Goal: Information Seeking & Learning: Learn about a topic

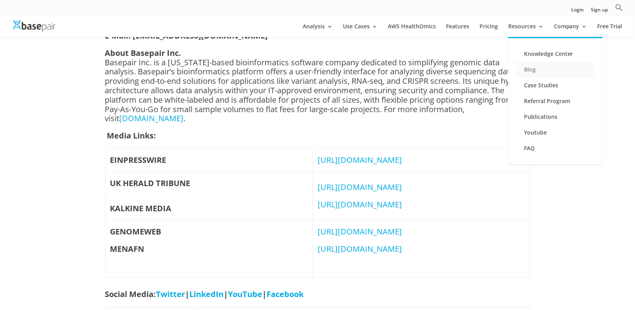
click at [532, 73] on link "Blog" at bounding box center [555, 70] width 79 height 16
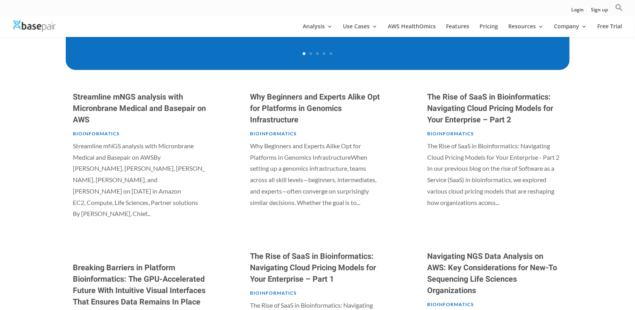
scroll to position [512, 0]
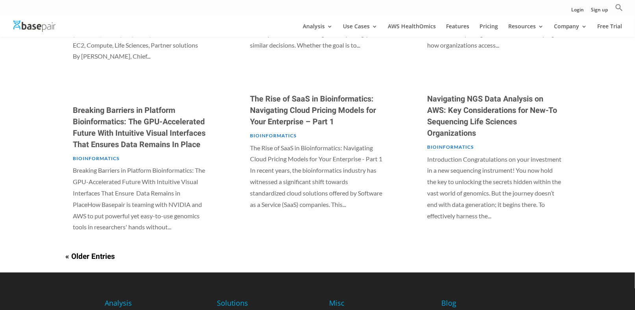
click at [107, 255] on link "« Older Entries" at bounding box center [91, 257] width 50 height 11
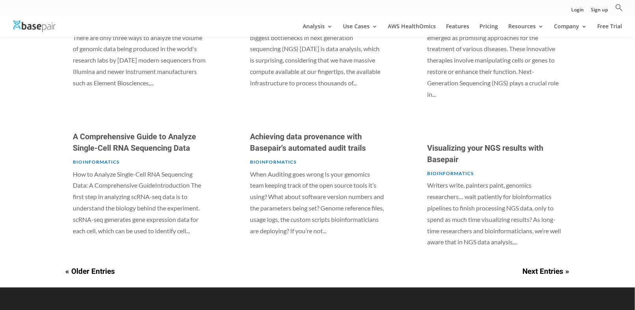
scroll to position [500, 0]
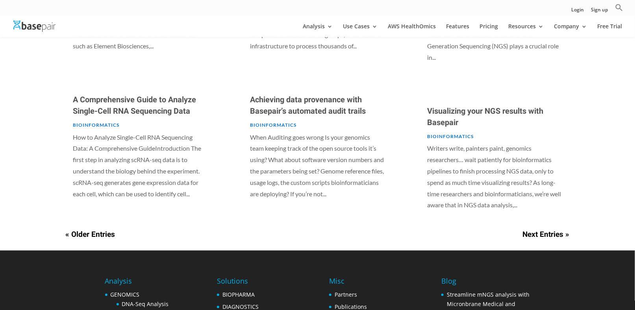
click at [101, 230] on link "« Older Entries" at bounding box center [91, 235] width 50 height 11
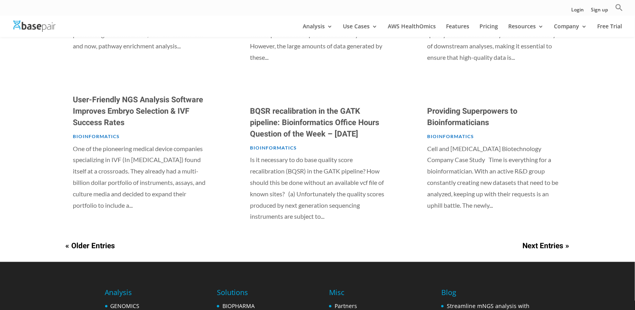
click at [86, 252] on link "« Older Entries" at bounding box center [91, 246] width 50 height 11
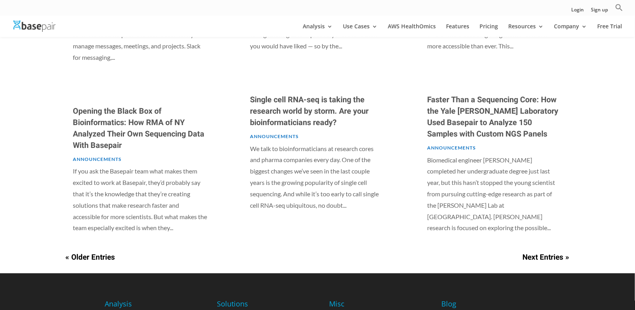
click at [100, 252] on link "« Older Entries" at bounding box center [91, 257] width 50 height 11
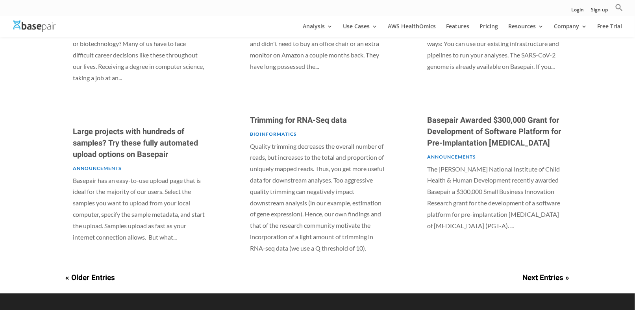
scroll to position [578, 0]
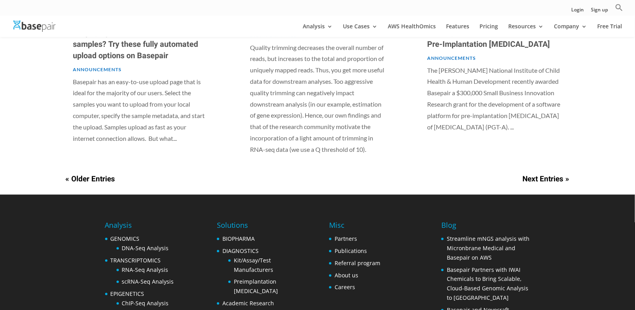
click at [564, 185] on link "Next Entries »" at bounding box center [546, 179] width 47 height 11
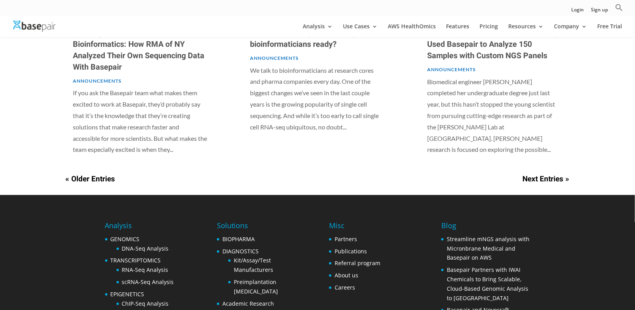
click at [556, 174] on link "Next Entries »" at bounding box center [546, 179] width 47 height 11
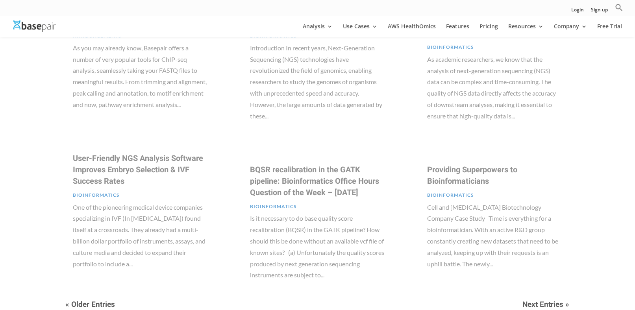
scroll to position [382, 0]
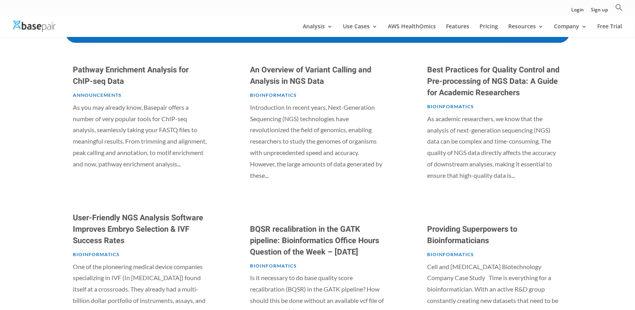
click at [257, 94] on link "Bioinformatics" at bounding box center [273, 95] width 46 height 6
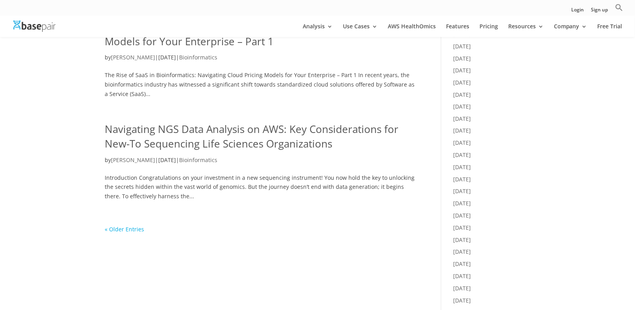
scroll to position [472, 0]
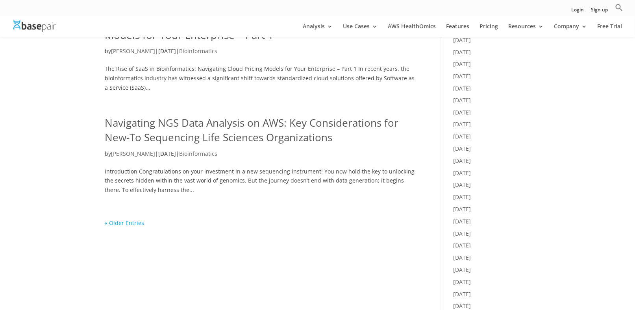
click at [137, 224] on link "« Older Entries" at bounding box center [124, 223] width 39 height 7
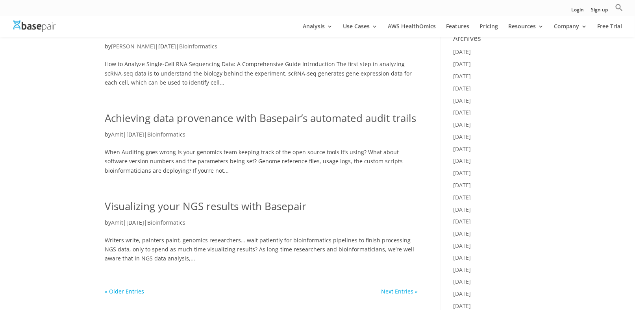
scroll to position [354, 0]
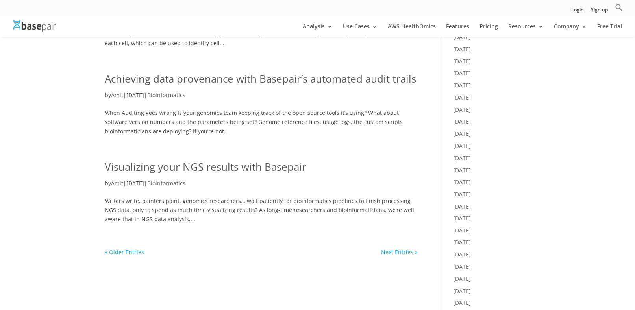
click at [135, 253] on link "« Older Entries" at bounding box center [124, 252] width 39 height 7
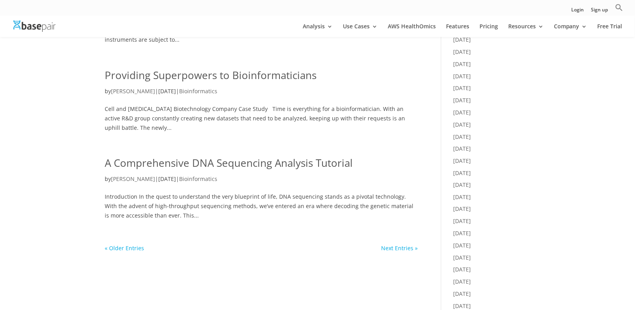
scroll to position [394, 0]
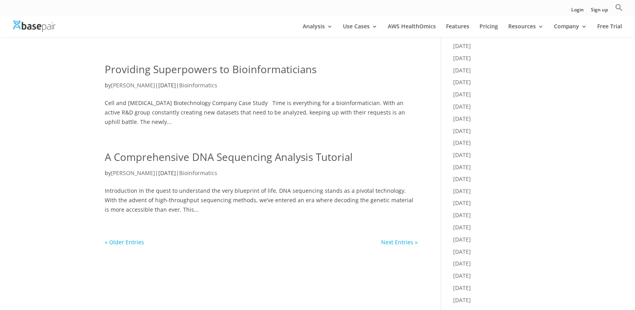
click at [138, 243] on link "« Older Entries" at bounding box center [124, 242] width 39 height 7
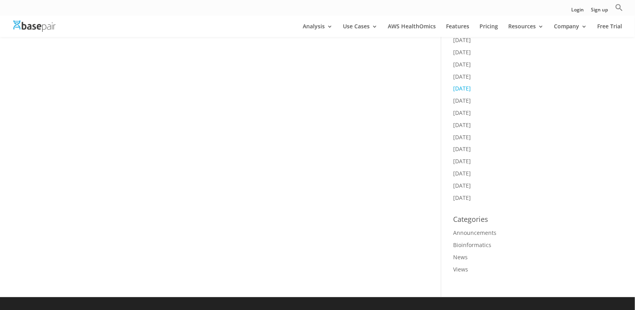
scroll to position [669, 0]
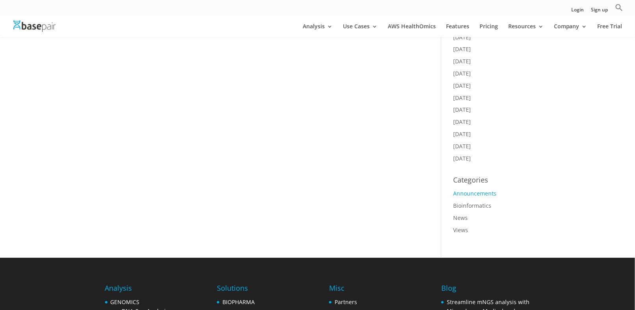
click at [469, 190] on link "Announcements" at bounding box center [474, 193] width 43 height 7
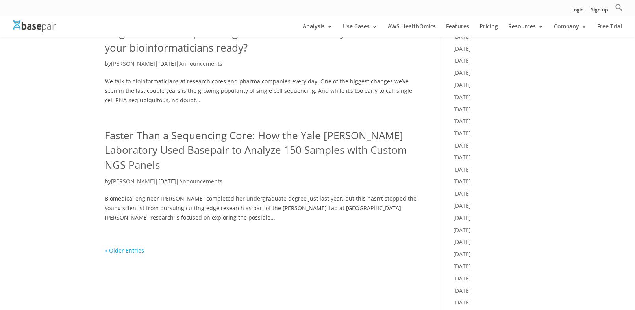
scroll to position [433, 0]
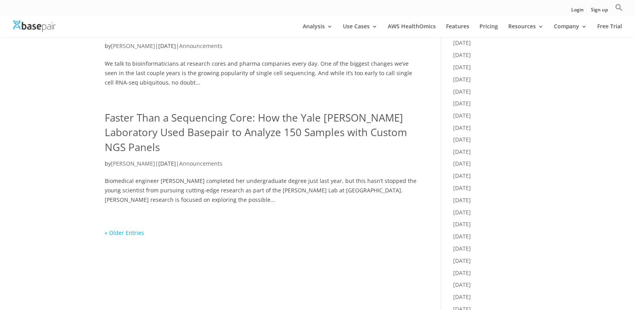
click at [134, 230] on link "« Older Entries" at bounding box center [124, 233] width 39 height 7
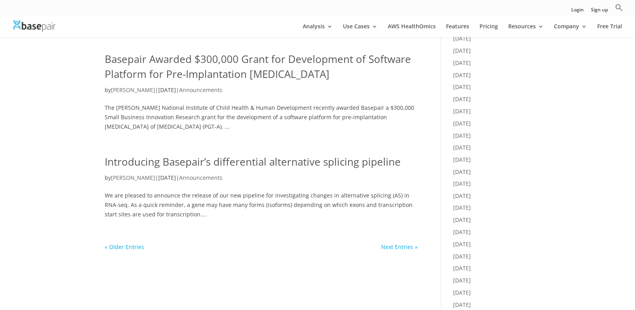
scroll to position [394, 0]
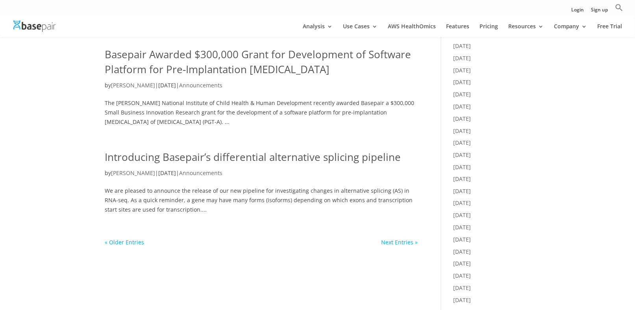
click at [134, 242] on link "« Older Entries" at bounding box center [124, 242] width 39 height 7
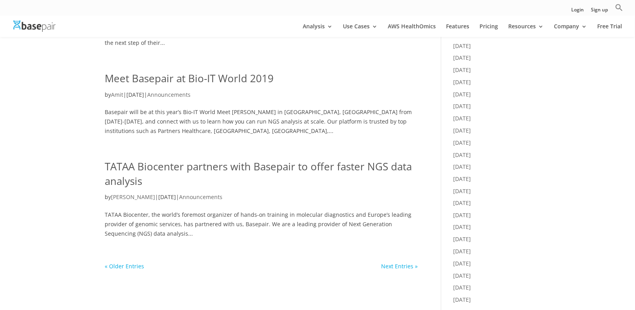
scroll to position [394, 0]
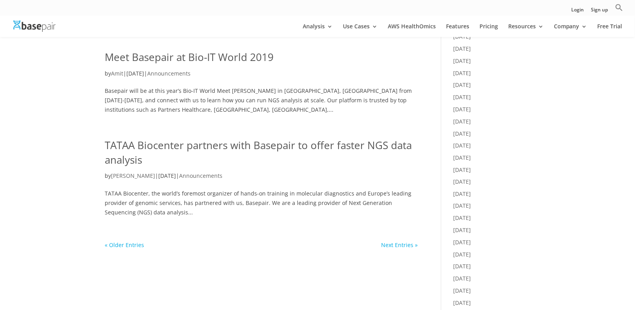
click at [129, 247] on link "« Older Entries" at bounding box center [124, 245] width 39 height 7
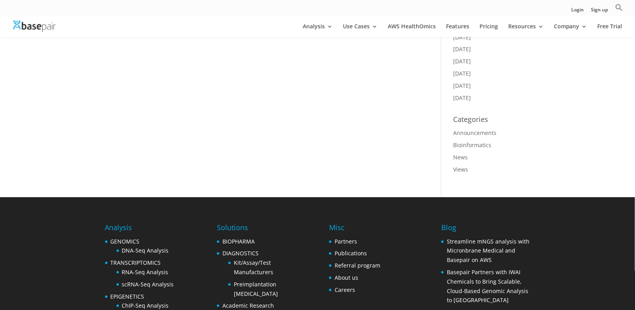
scroll to position [748, 0]
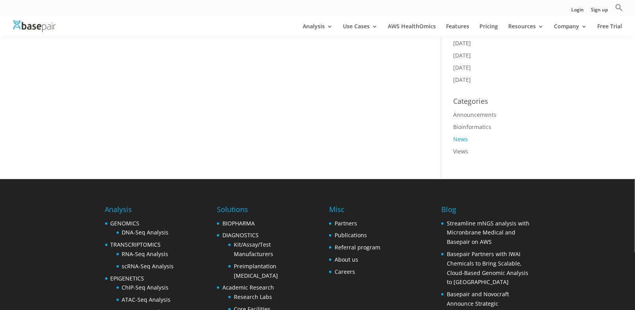
click at [459, 135] on link "News" at bounding box center [460, 138] width 15 height 7
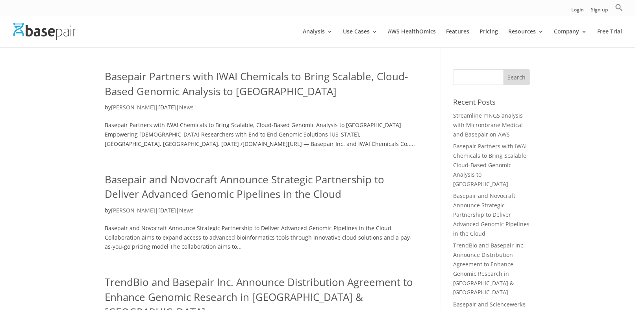
click at [462, 75] on input "Search for:" at bounding box center [491, 77] width 77 height 16
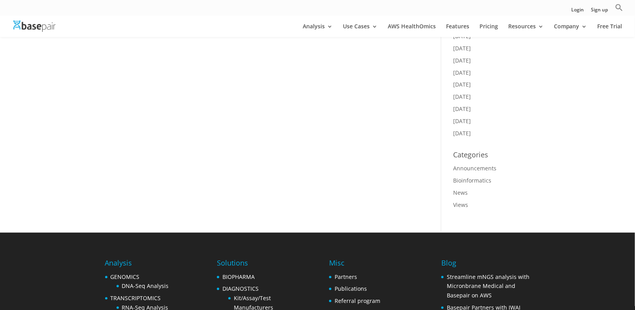
scroll to position [709, 0]
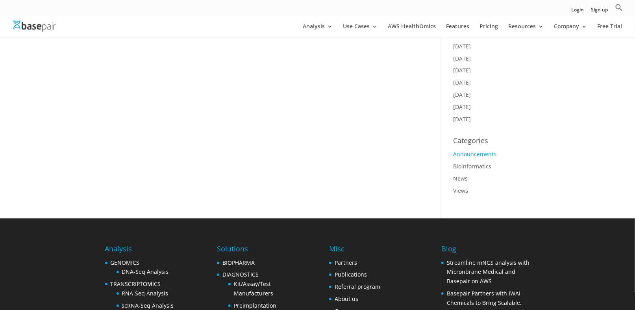
click at [465, 150] on link "Announcements" at bounding box center [474, 153] width 43 height 7
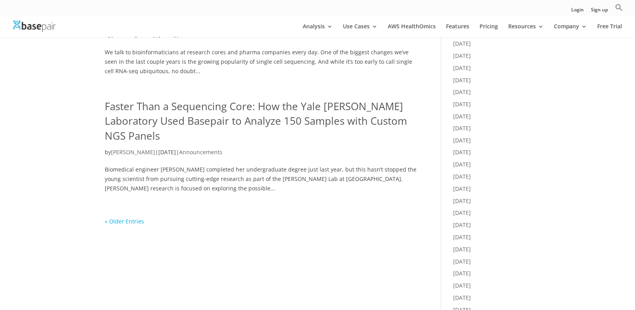
scroll to position [472, 0]
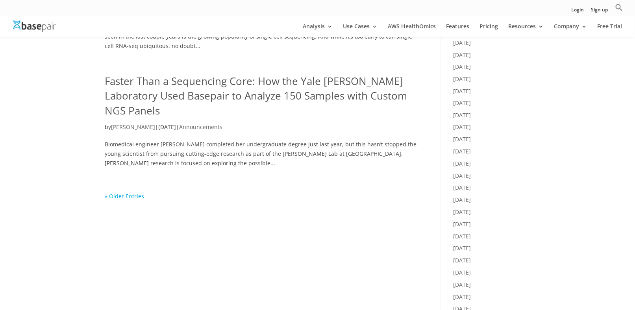
click at [120, 193] on link "« Older Entries" at bounding box center [124, 196] width 39 height 7
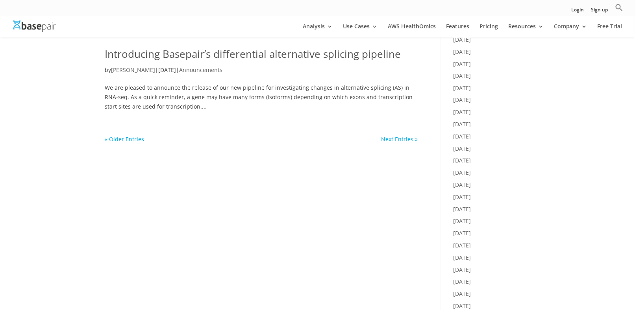
scroll to position [512, 0]
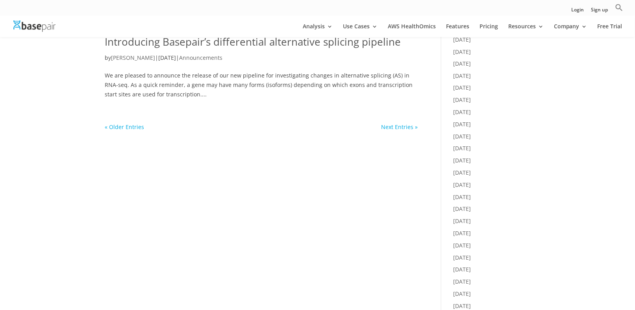
click at [127, 128] on link "« Older Entries" at bounding box center [124, 127] width 39 height 7
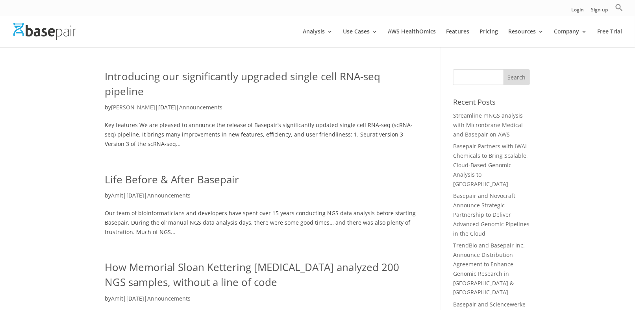
click at [140, 181] on link "Life Before & After Basepair" at bounding box center [172, 179] width 134 height 14
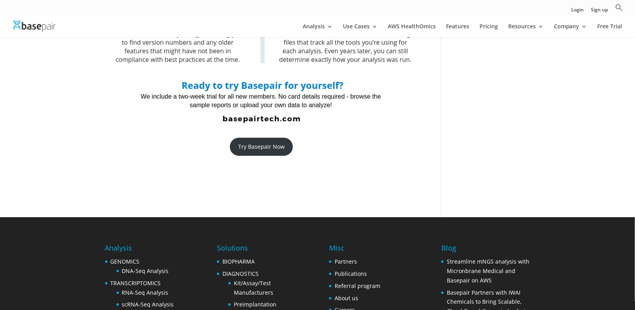
scroll to position [906, 0]
